Goal: Transaction & Acquisition: Purchase product/service

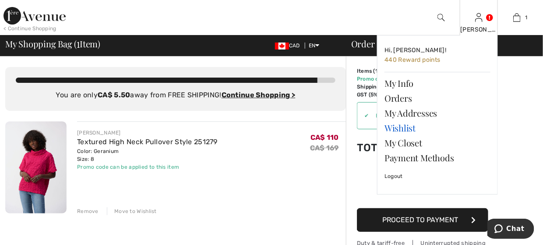
click at [404, 129] on link "Wishlist" at bounding box center [437, 127] width 106 height 15
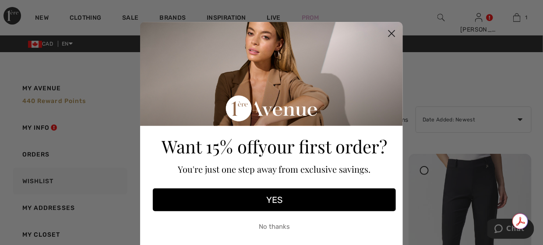
click at [387, 29] on circle "Close dialog" at bounding box center [391, 33] width 14 height 14
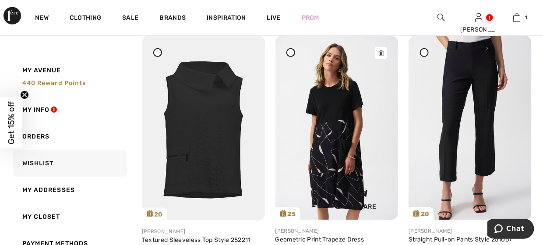
scroll to position [131, 0]
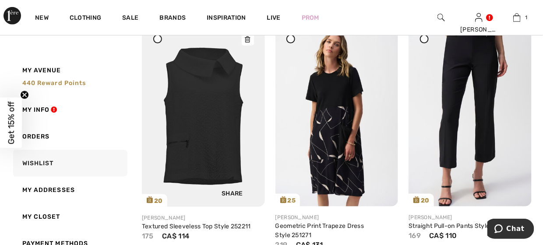
click at [213, 114] on img at bounding box center [203, 114] width 123 height 184
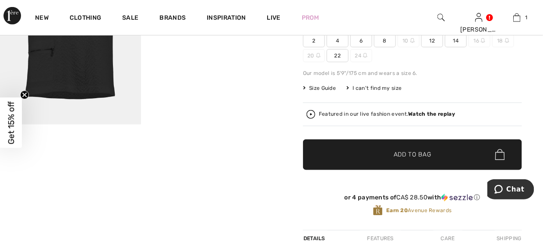
scroll to position [175, 0]
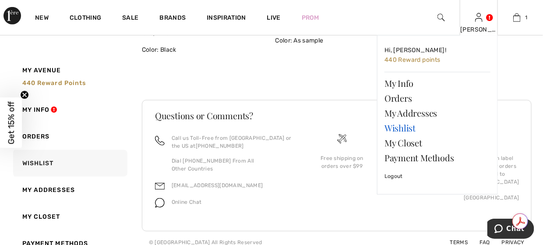
click at [400, 126] on link "Wishlist" at bounding box center [437, 127] width 106 height 15
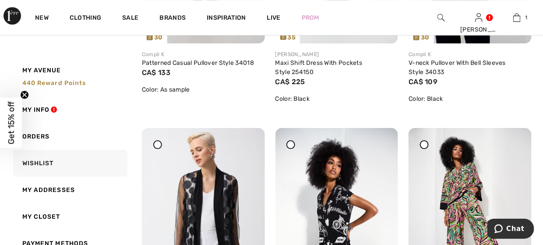
scroll to position [963, 0]
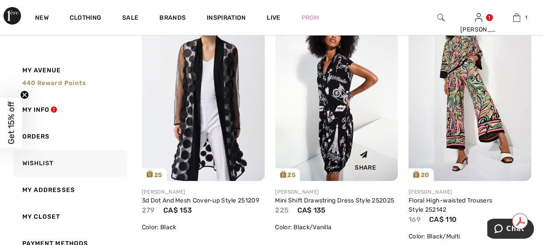
click at [334, 148] on div "Share" at bounding box center [337, 158] width 110 height 31
click at [328, 200] on link "Mini Shift Drawstring Dress Style 252025" at bounding box center [334, 200] width 119 height 7
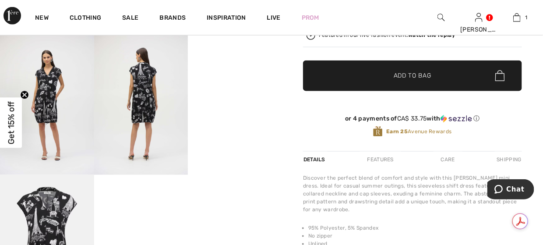
scroll to position [219, 0]
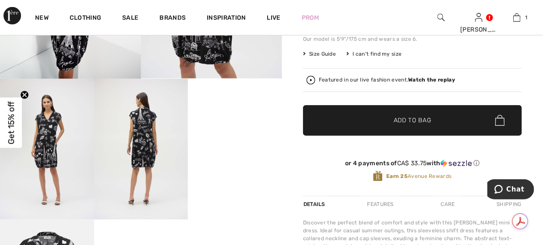
click at [256, 126] on video "Your browser does not support the video tag." at bounding box center [235, 102] width 94 height 47
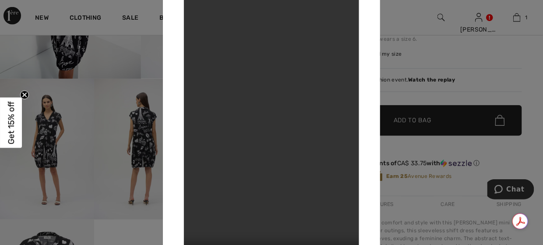
click at [454, 92] on div at bounding box center [271, 122] width 543 height 245
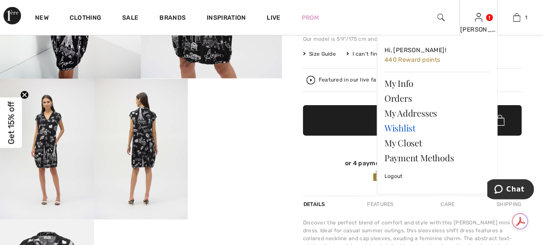
click at [407, 126] on link "Wishlist" at bounding box center [437, 127] width 106 height 15
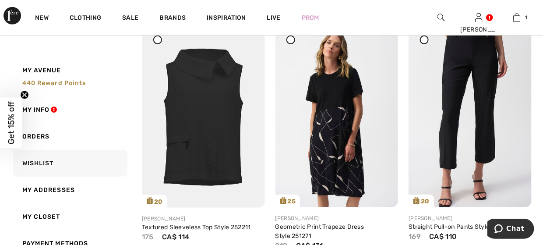
scroll to position [131, 0]
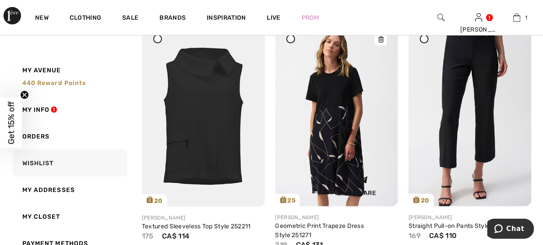
click at [328, 116] on img at bounding box center [336, 114] width 123 height 184
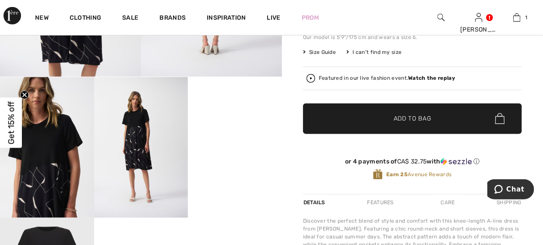
scroll to position [175, 0]
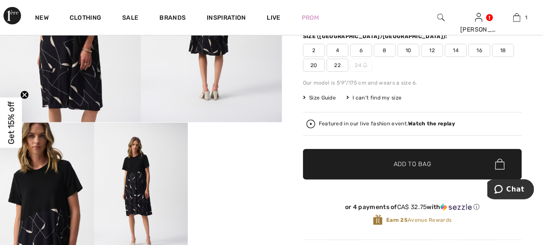
click at [392, 50] on span "8" at bounding box center [385, 50] width 22 height 13
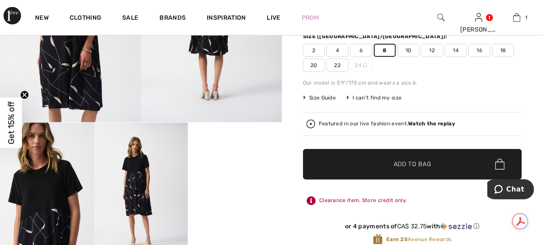
click at [409, 155] on span "✔ Added to Bag Add to Bag" at bounding box center [412, 164] width 219 height 31
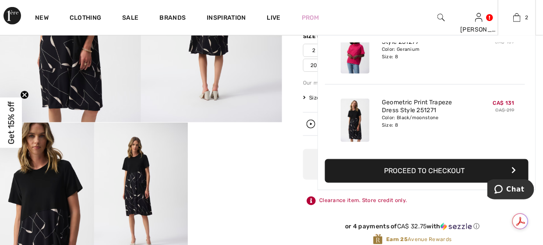
scroll to position [0, 0]
click at [406, 165] on button "Proceed to Checkout" at bounding box center [427, 171] width 204 height 24
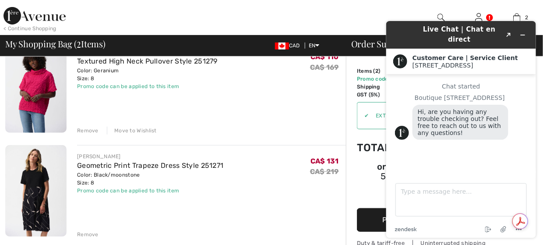
click at [283, 94] on div "JOSEPH RIBKOFF Textured High Neck Pullover Style 251279 Color: Geranium Size: 8…" at bounding box center [211, 88] width 269 height 94
click at [270, 120] on div "JOSEPH RIBKOFF Textured High Neck Pullover Style 251279 Color: Geranium Size: 8…" at bounding box center [211, 88] width 269 height 94
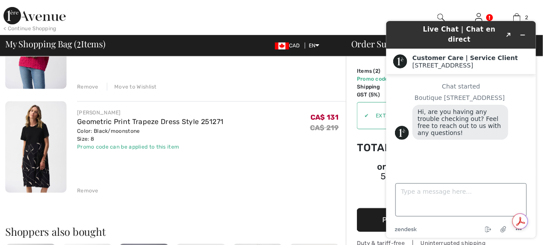
scroll to position [263, 0]
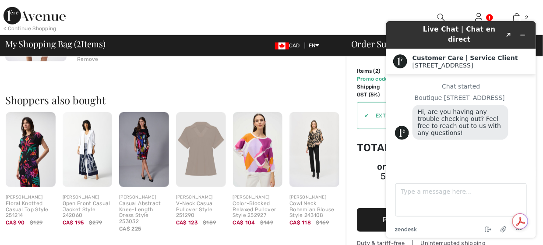
drag, startPoint x: 408, startPoint y: 31, endPoint x: 120, endPoint y: 35, distance: 288.1
click html "Live Chat | Chat en direct Created with Sketch. Customer Care | Service Client …"
click at [519, 32] on icon "Minimize widget" at bounding box center [522, 35] width 6 height 6
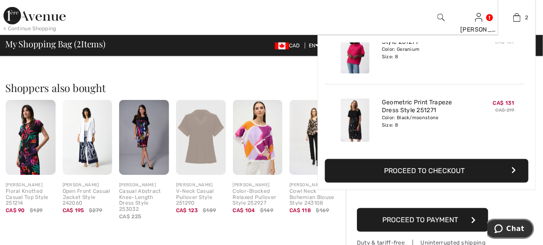
scroll to position [350, 0]
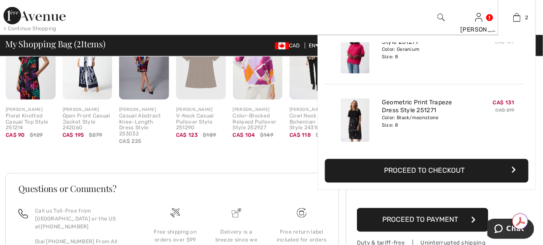
click at [447, 163] on button "Proceed to Checkout" at bounding box center [427, 171] width 204 height 24
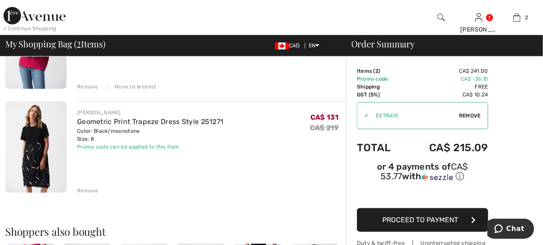
scroll to position [88, 0]
